Goal: Find specific page/section: Find specific page/section

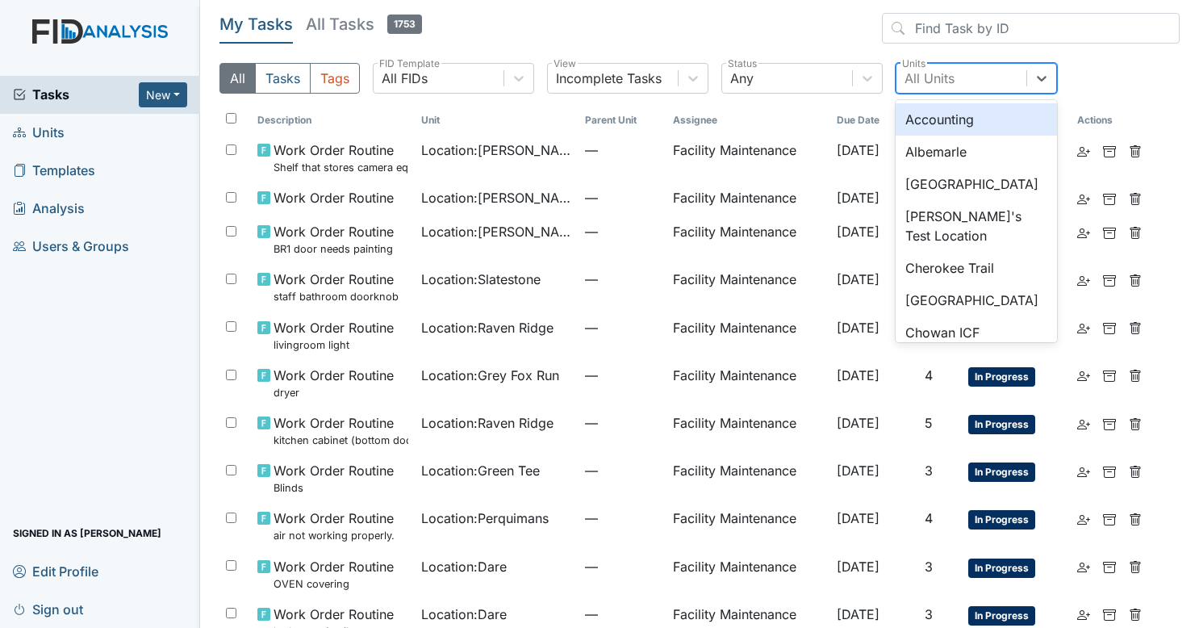
click at [916, 65] on div "All Units" at bounding box center [961, 78] width 130 height 29
click at [107, 132] on link "Units" at bounding box center [100, 133] width 200 height 38
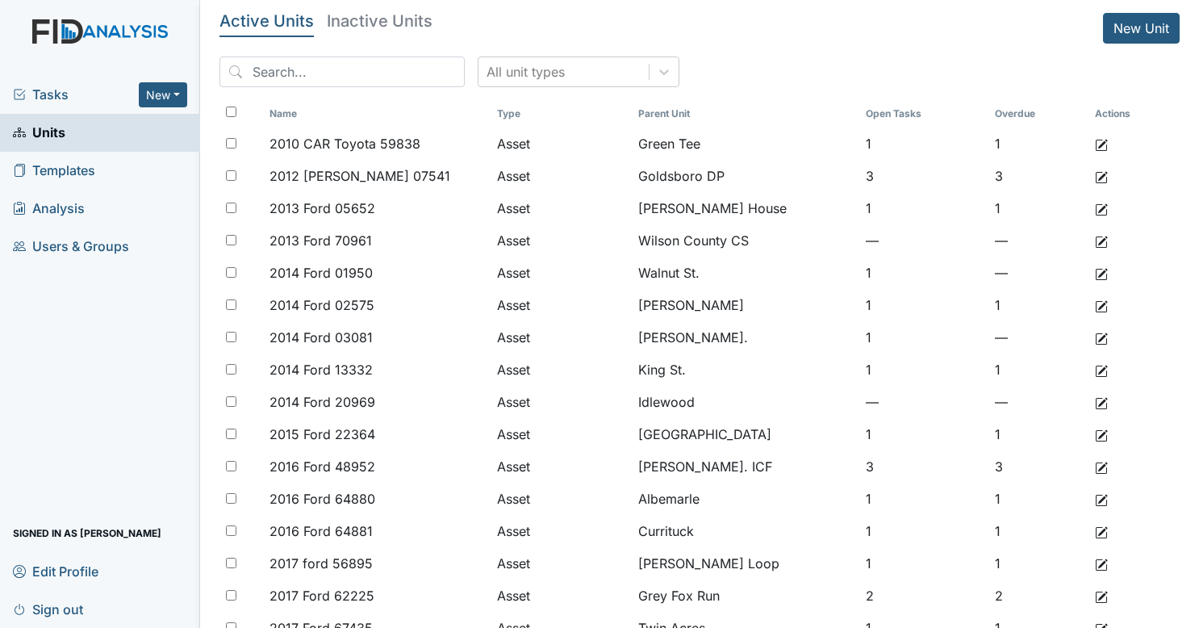
click at [78, 94] on span "Tasks" at bounding box center [76, 94] width 126 height 19
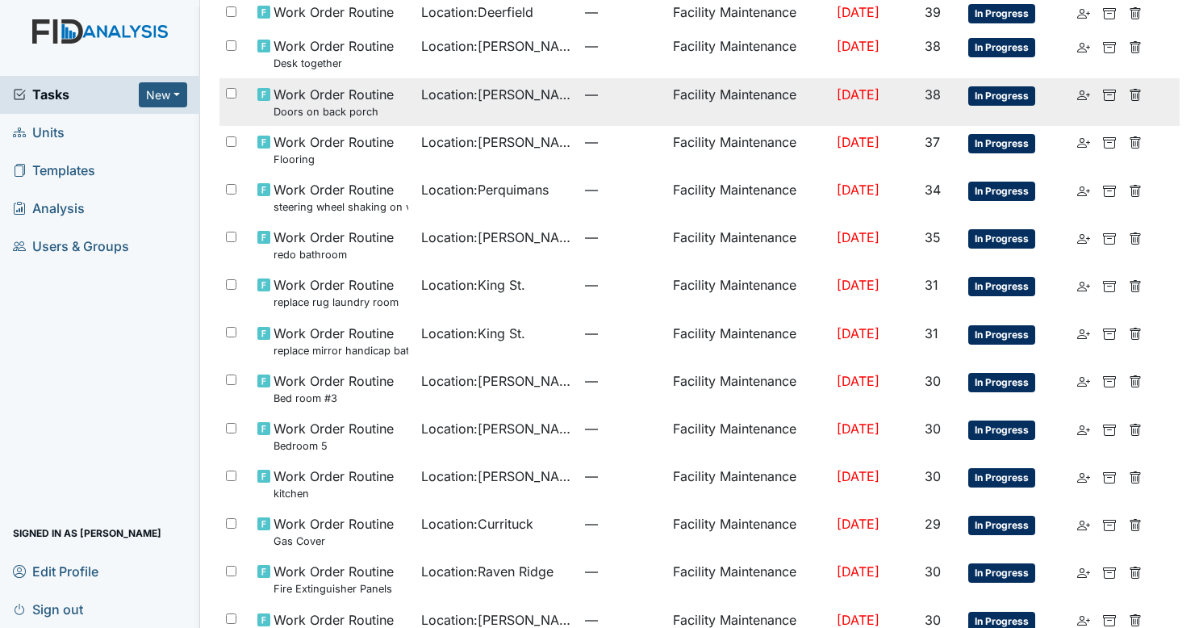
scroll to position [302, 0]
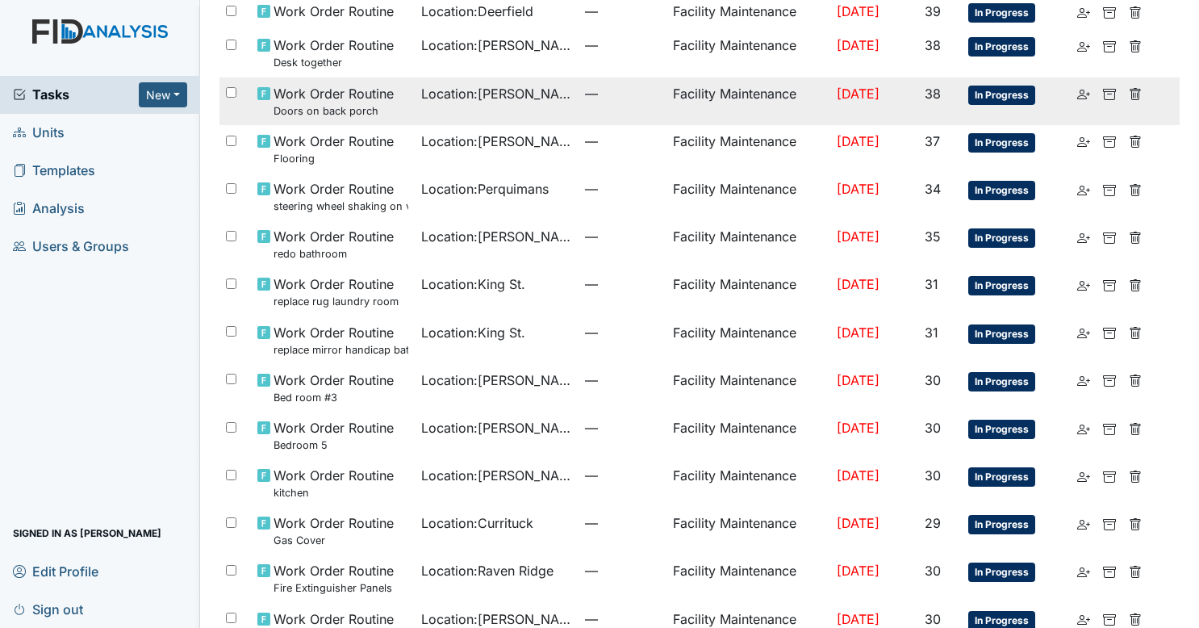
click at [487, 108] on td "Location : William St." at bounding box center [497, 101] width 164 height 48
